Goal: Find specific page/section: Find specific page/section

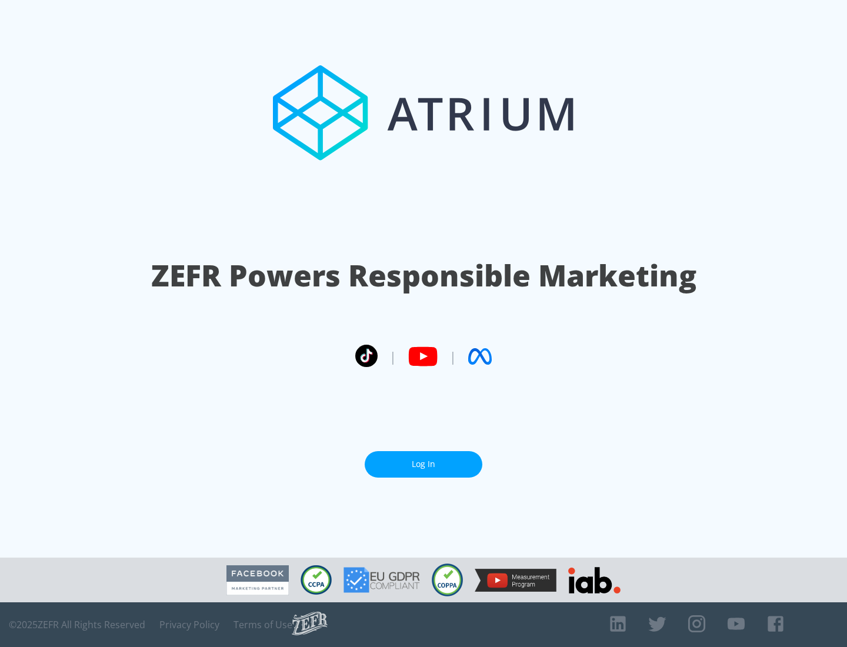
click at [423, 459] on link "Log In" at bounding box center [423, 464] width 118 height 26
